Goal: Find specific fact

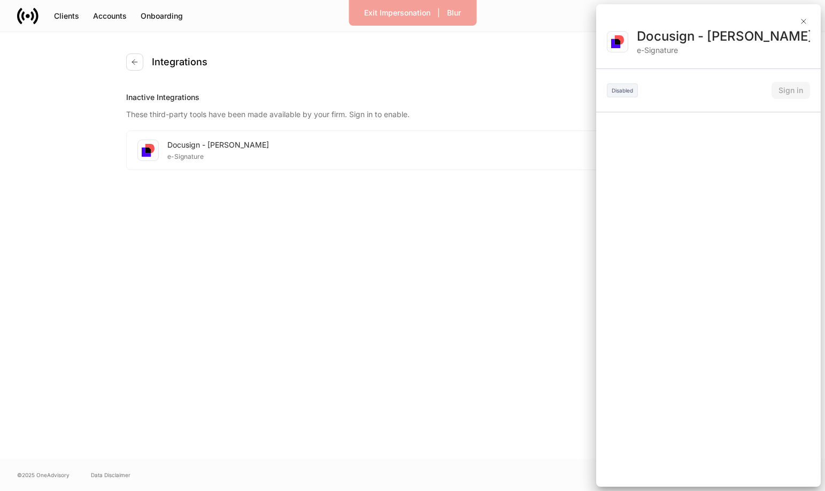
click at [134, 58] on div at bounding box center [412, 245] width 825 height 491
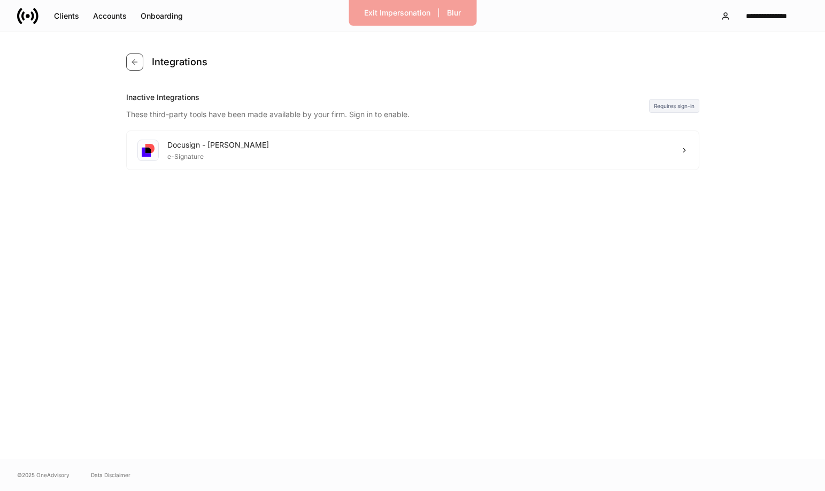
click at [136, 60] on icon "button" at bounding box center [134, 62] width 9 height 9
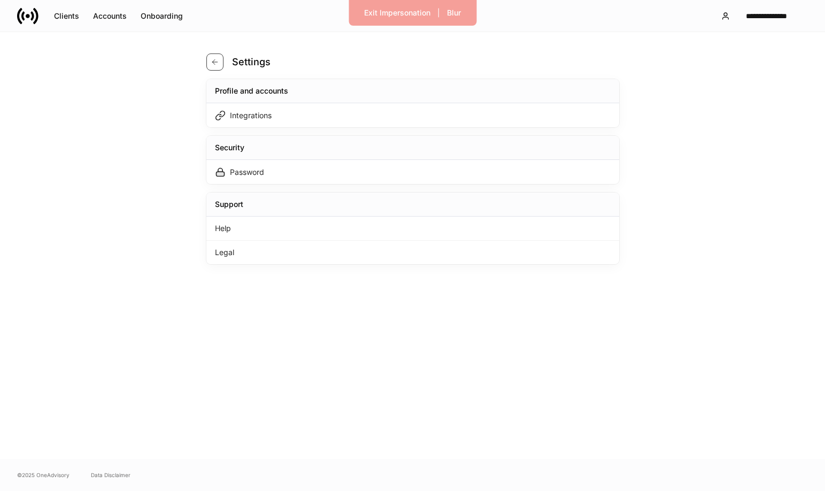
click at [214, 60] on icon "button" at bounding box center [215, 62] width 9 height 9
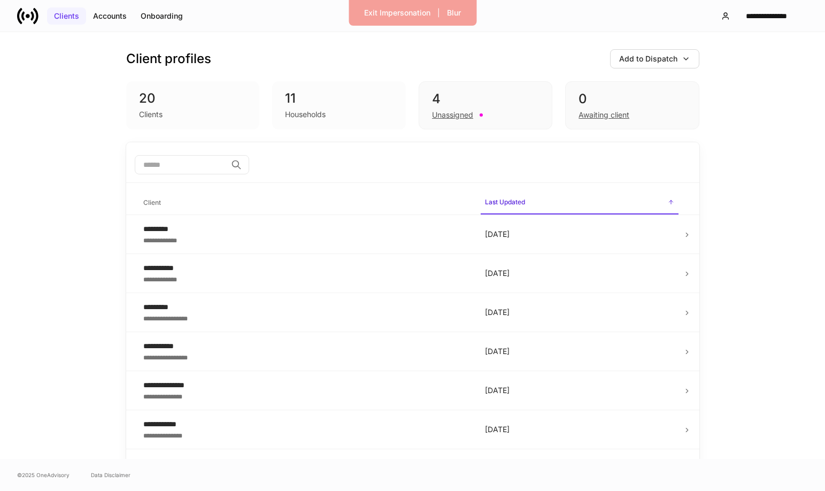
click at [67, 16] on div "Clients" at bounding box center [66, 16] width 25 height 11
click at [33, 19] on icon at bounding box center [27, 15] width 21 height 21
click at [32, 16] on icon at bounding box center [31, 15] width 3 height 9
click at [401, 12] on div "Exit Impersonation" at bounding box center [397, 12] width 66 height 11
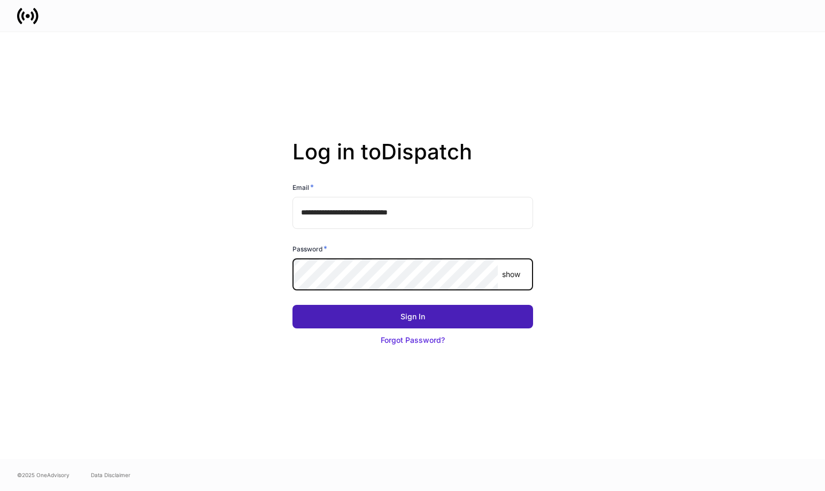
click at [424, 316] on div "Sign In" at bounding box center [412, 316] width 25 height 11
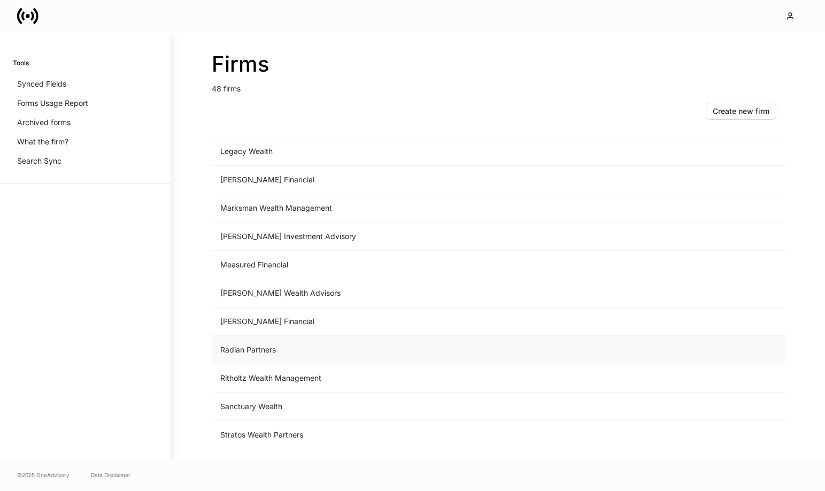
scroll to position [1067, 0]
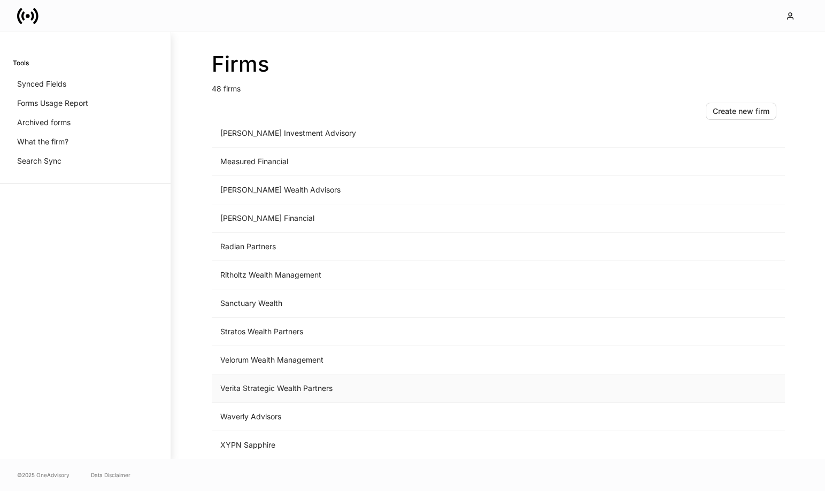
click at [270, 388] on td "Verita Strategic Wealth Partners" at bounding box center [410, 388] width 396 height 28
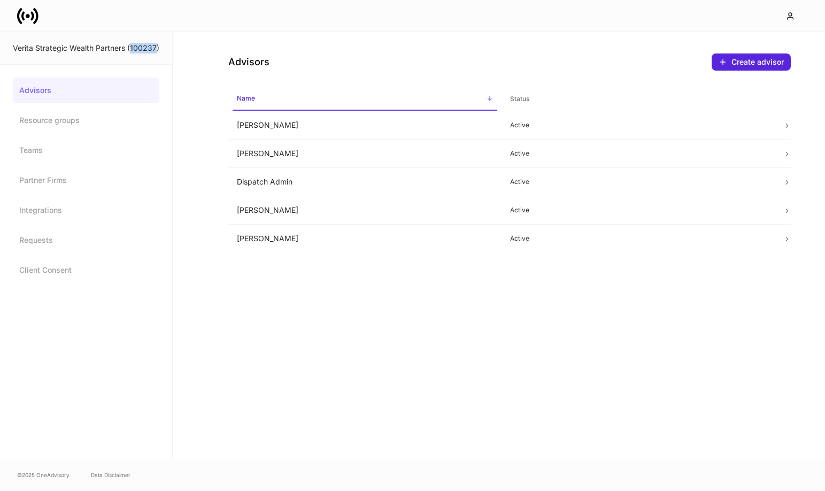
drag, startPoint x: 131, startPoint y: 48, endPoint x: 151, endPoint y: 51, distance: 20.0
click at [154, 49] on div "Verita Strategic Wealth Partners (100237)" at bounding box center [86, 48] width 146 height 11
copy div "10023"
